Goal: Task Accomplishment & Management: Complete application form

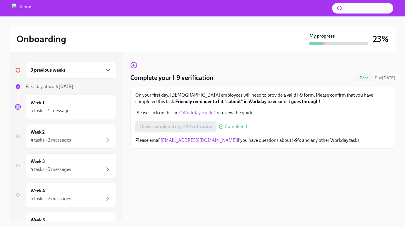
click at [106, 70] on icon "button" at bounding box center [107, 70] width 7 height 7
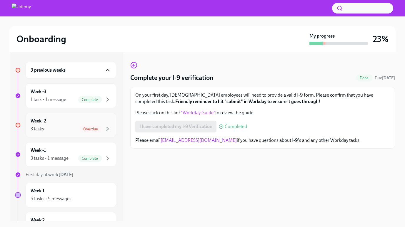
click at [91, 133] on div "Week -2 3 tasks Overdue" at bounding box center [71, 125] width 91 height 25
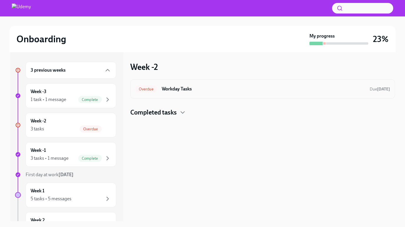
click at [209, 87] on h6 "Workday Tasks" at bounding box center [263, 89] width 203 height 6
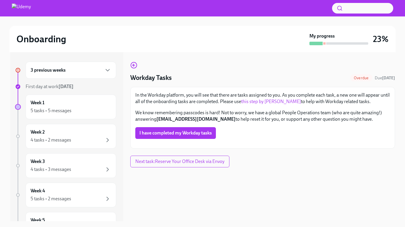
scroll to position [11, 0]
click at [183, 130] on span "I have completed my Workday tasks" at bounding box center [175, 133] width 72 height 6
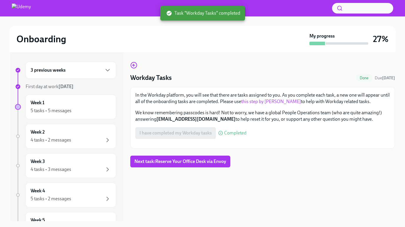
scroll to position [0, 0]
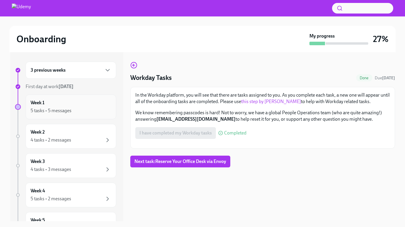
click at [73, 109] on div "5 tasks • 5 messages" at bounding box center [71, 110] width 81 height 7
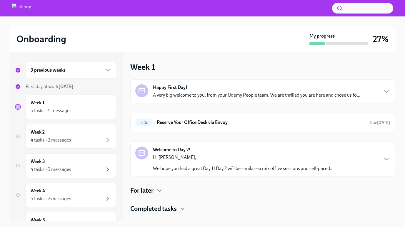
scroll to position [1, 0]
